Goal: Information Seeking & Learning: Learn about a topic

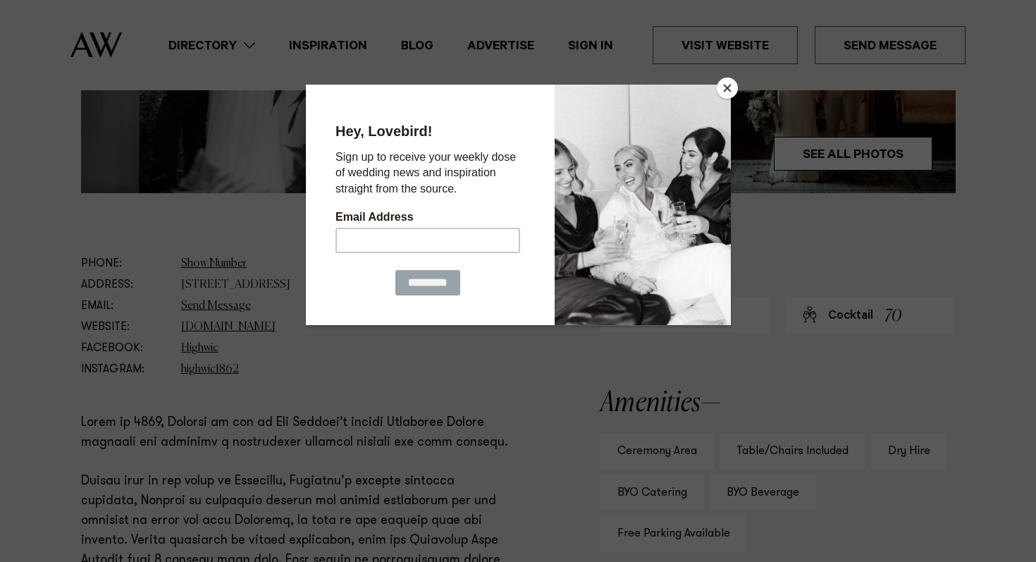
scroll to position [634, 0]
click at [721, 92] on button "Close" at bounding box center [727, 88] width 21 height 21
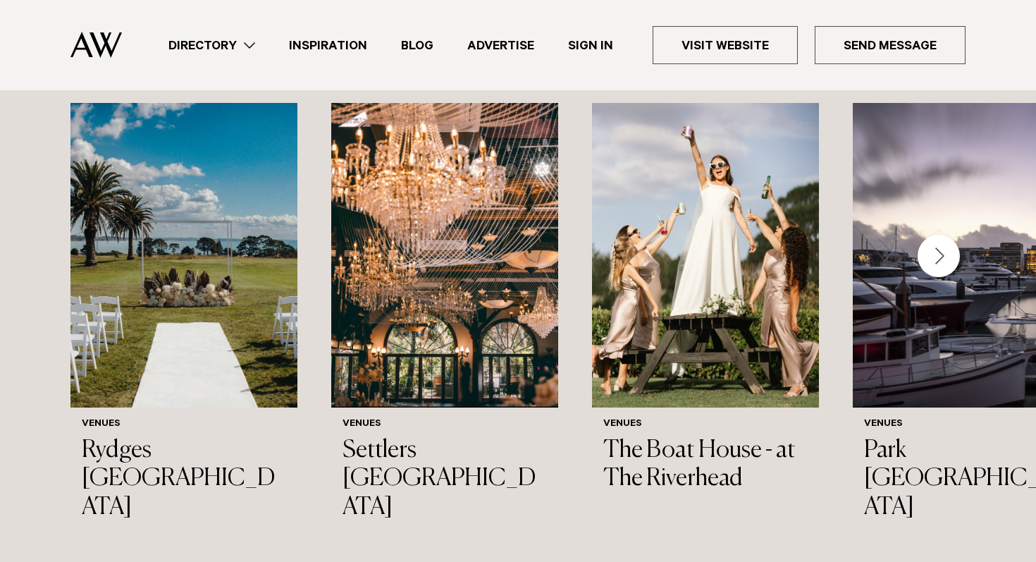
scroll to position [2604, 0]
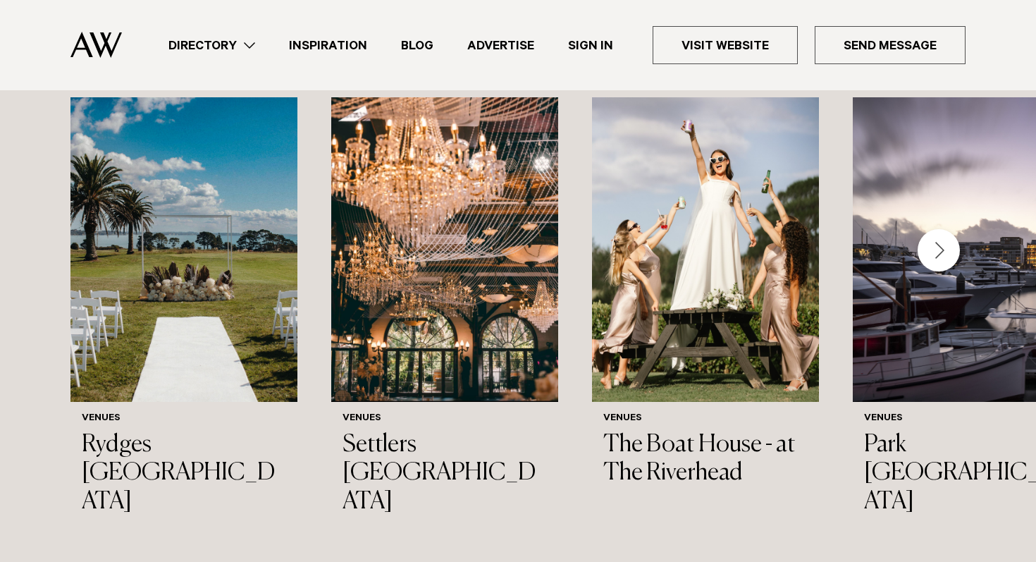
click at [950, 243] on div "Next slide" at bounding box center [939, 250] width 42 height 42
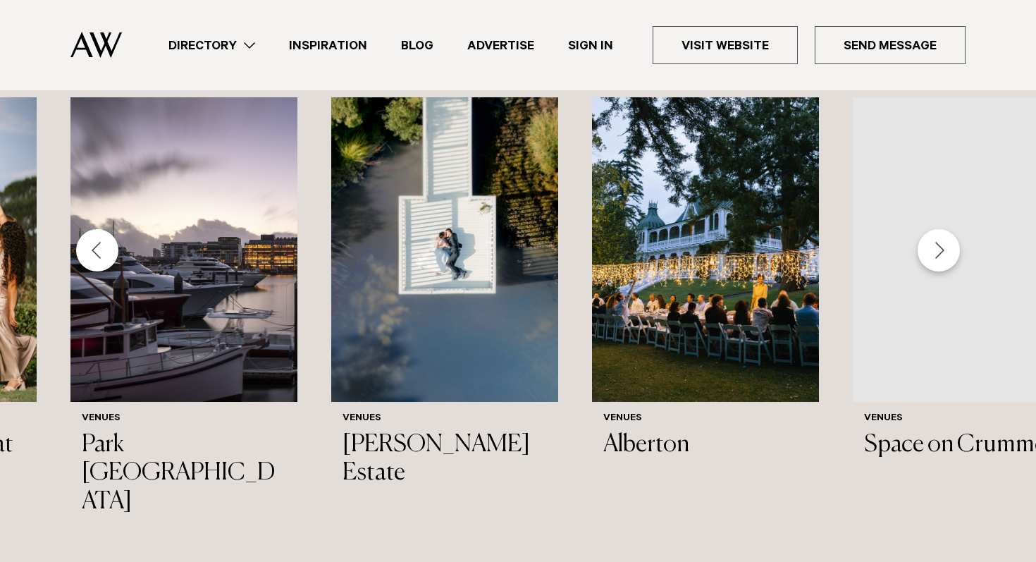
click at [950, 243] on div "Next slide" at bounding box center [939, 250] width 42 height 42
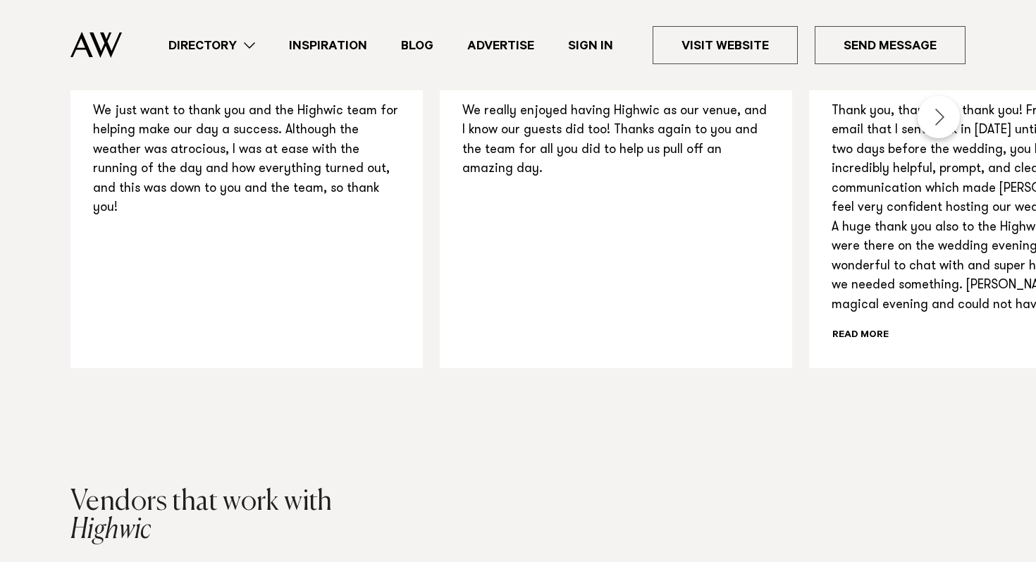
scroll to position [1044, 0]
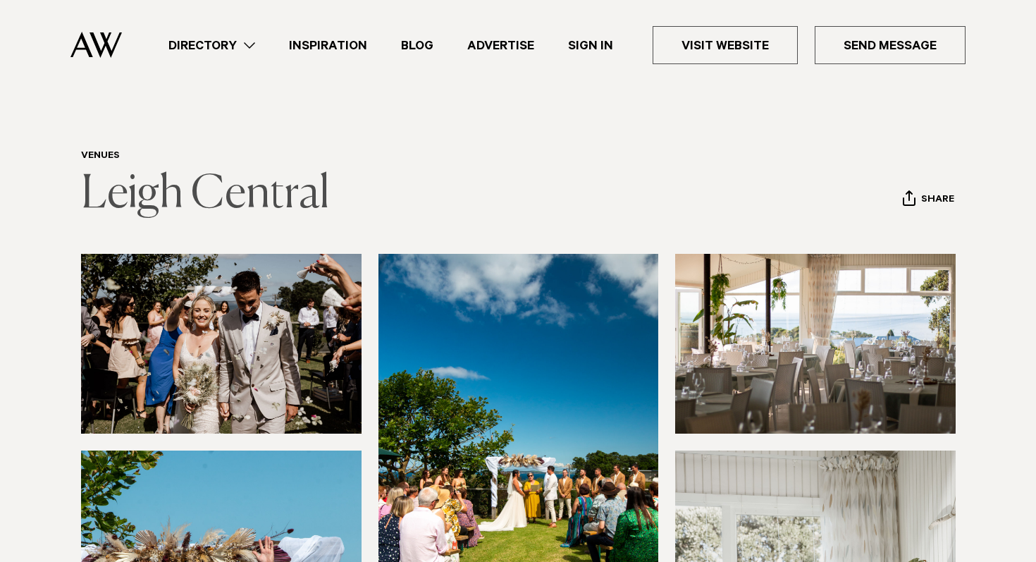
click at [204, 187] on link "Leigh Central" at bounding box center [205, 194] width 248 height 45
